Goal: Check status: Check status

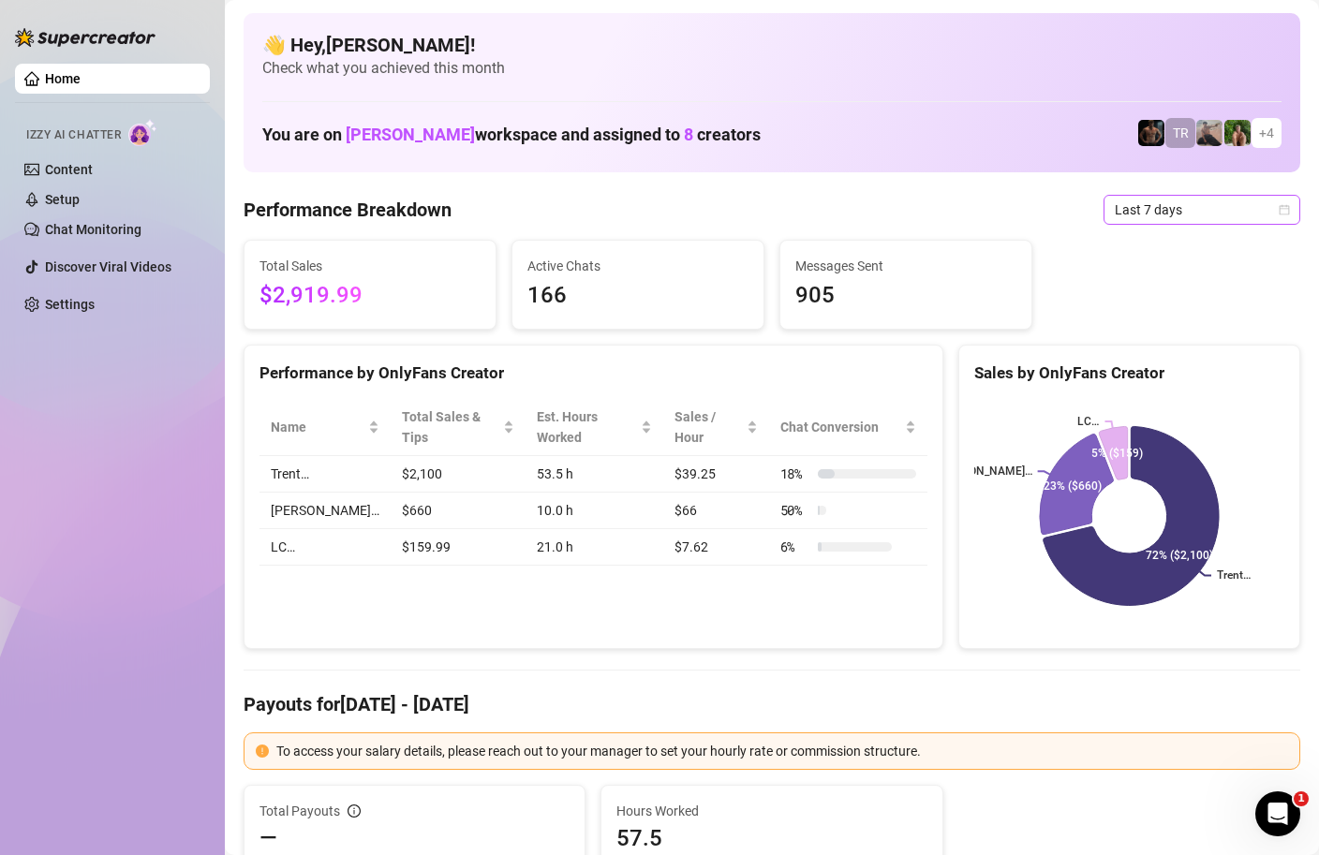
click at [1291, 205] on div "Last 7 days" at bounding box center [1202, 210] width 197 height 30
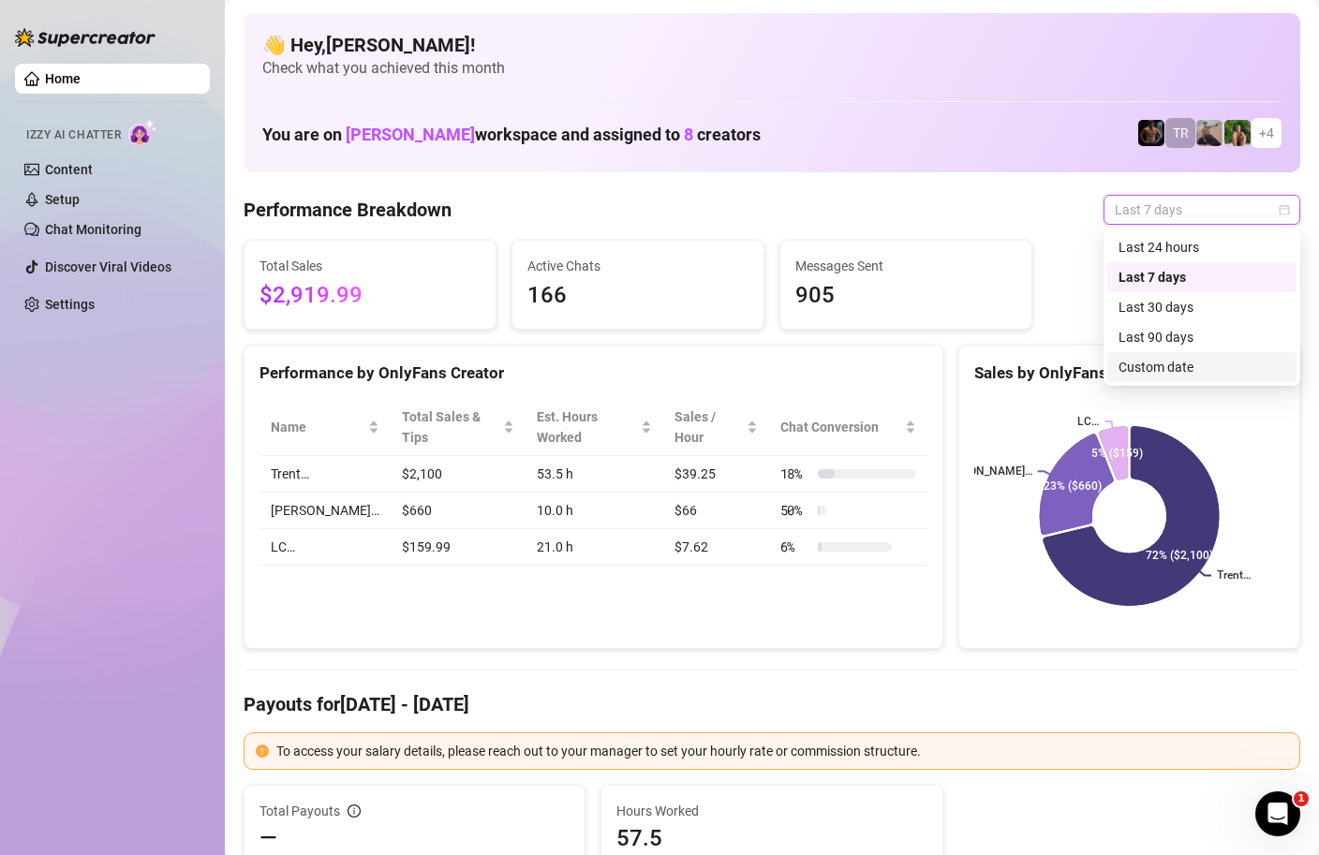
click at [1173, 369] on div "Custom date" at bounding box center [1202, 367] width 167 height 21
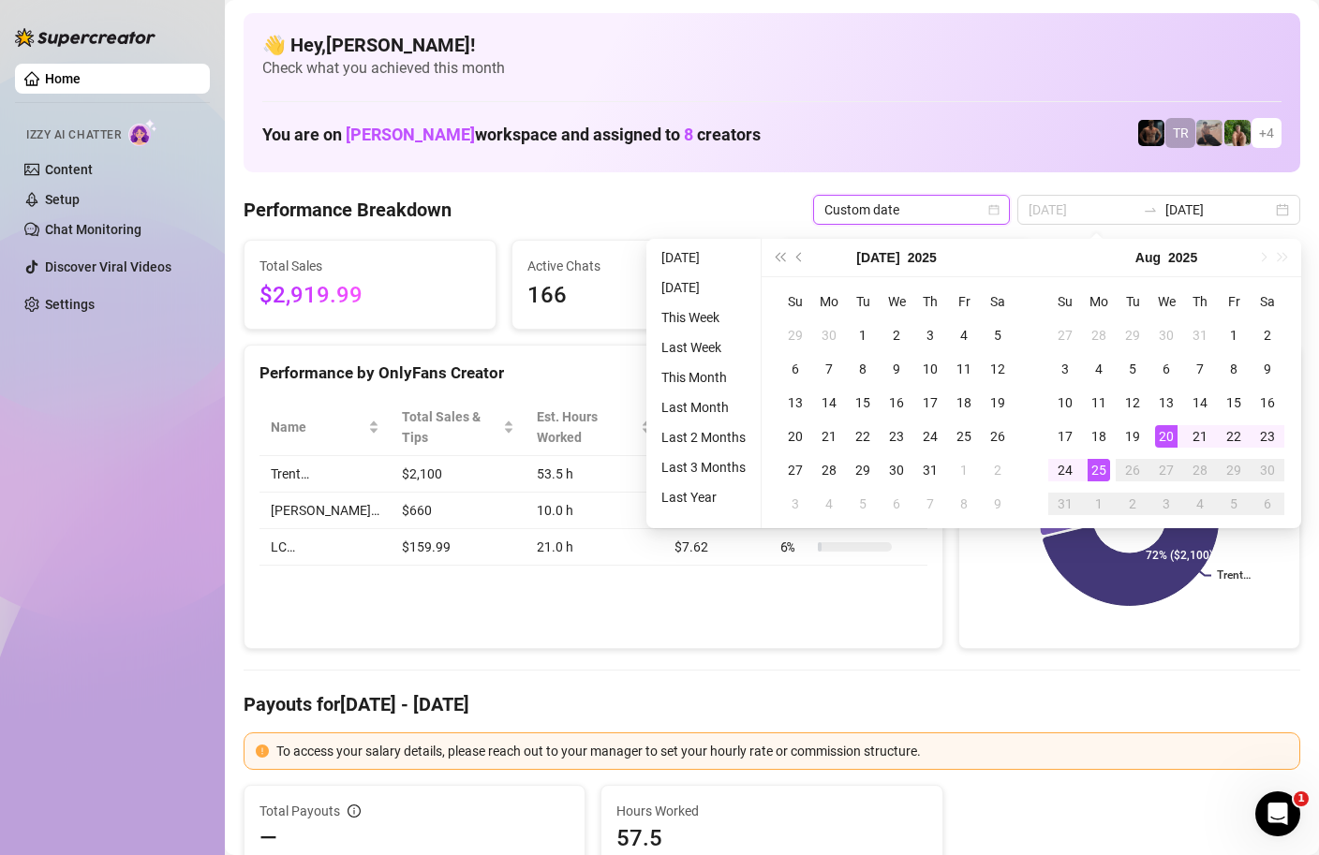
type input "2025-08-25"
click at [1099, 474] on div "25" at bounding box center [1099, 470] width 22 height 22
type input "2025-08-25"
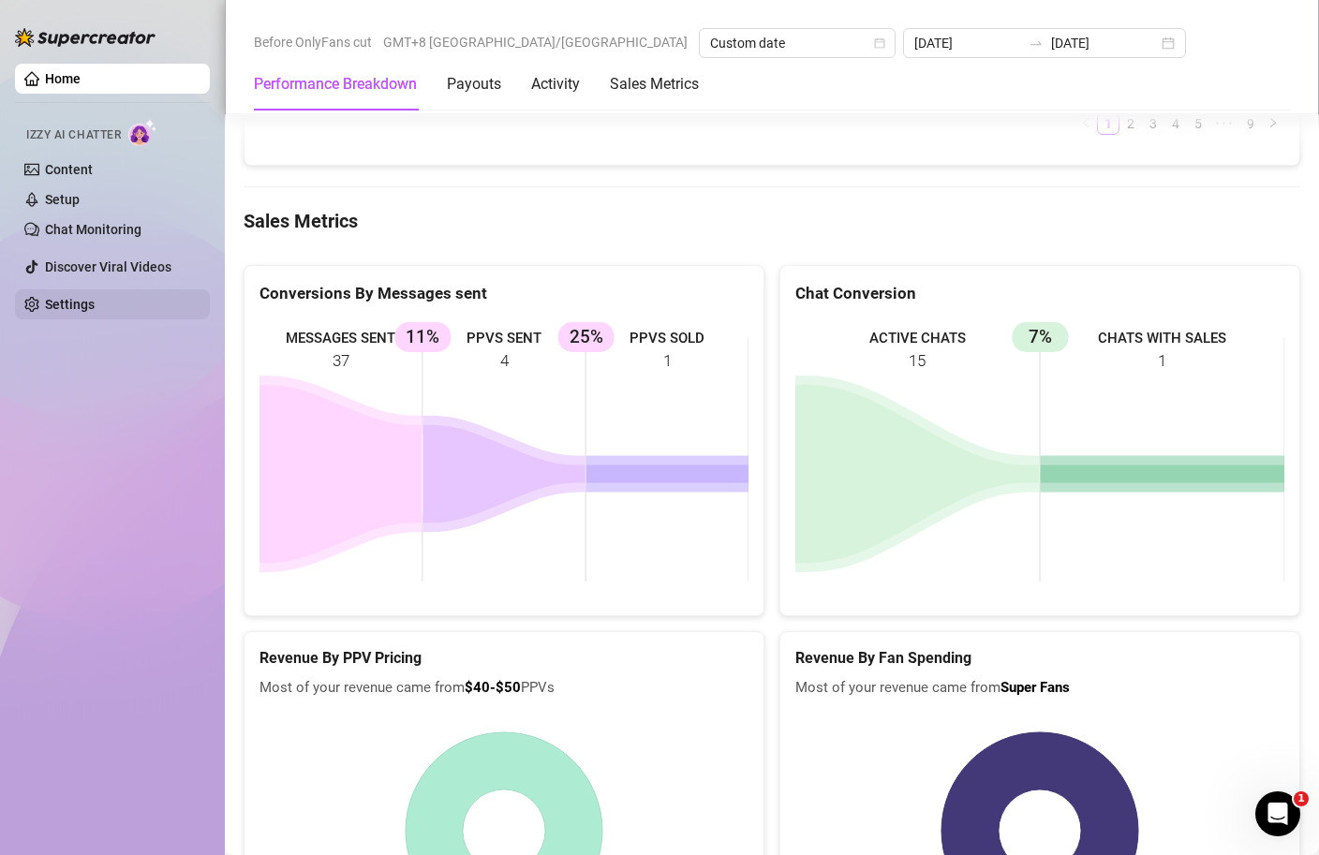
scroll to position [1881, 0]
